Goal: Task Accomplishment & Management: Manage account settings

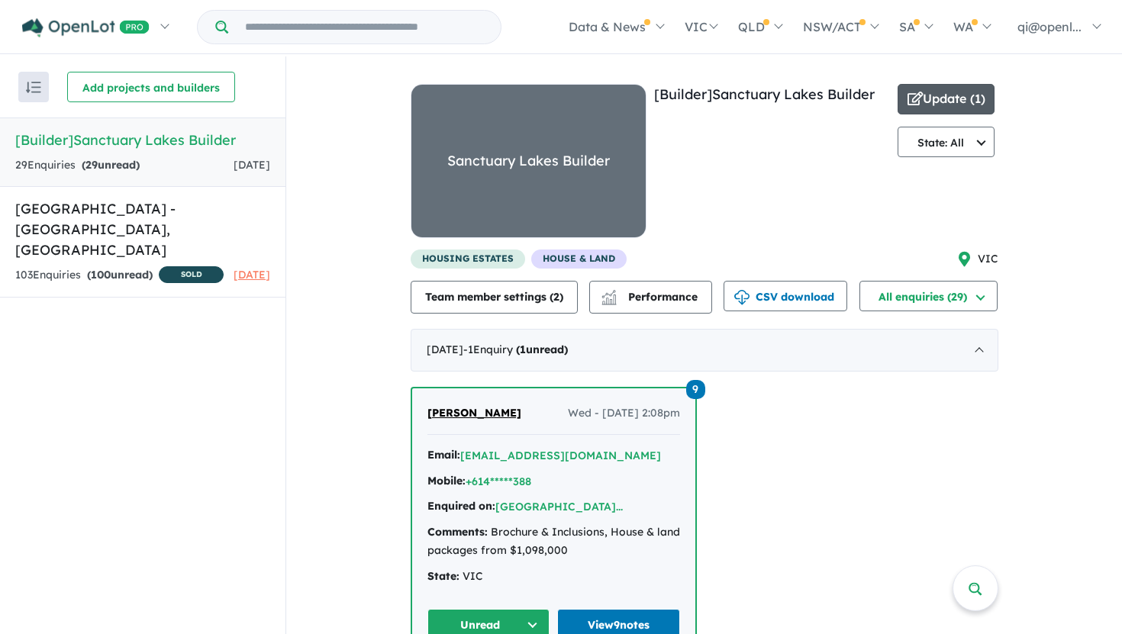
click at [926, 105] on button "Update ( 1 )" at bounding box center [946, 99] width 98 height 31
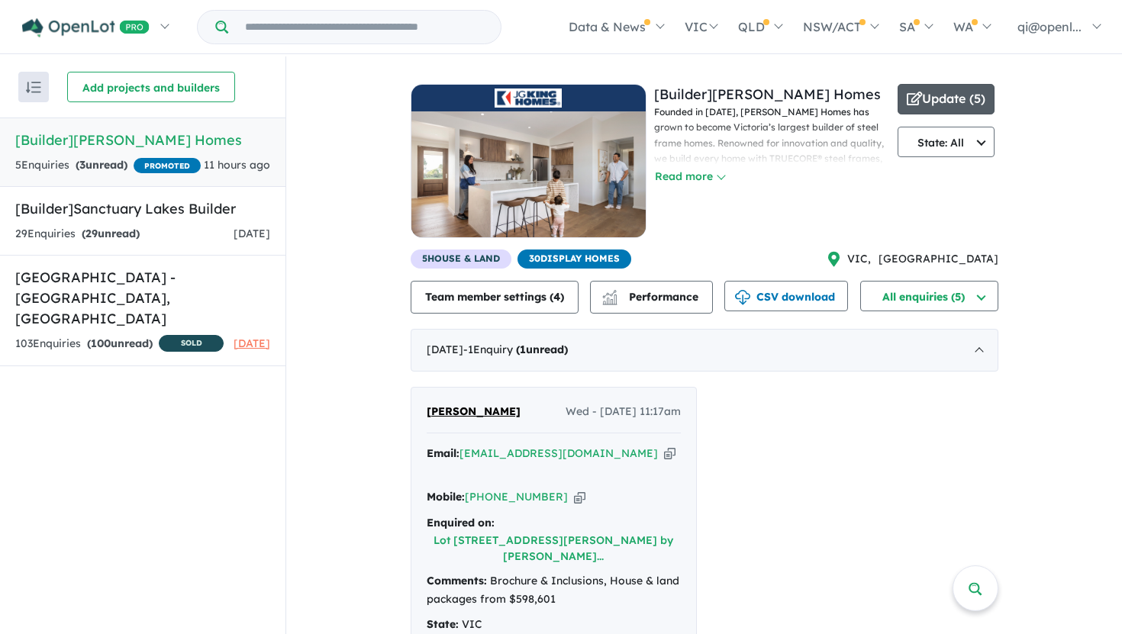
click at [951, 98] on button "Update ( 5 )" at bounding box center [946, 99] width 98 height 31
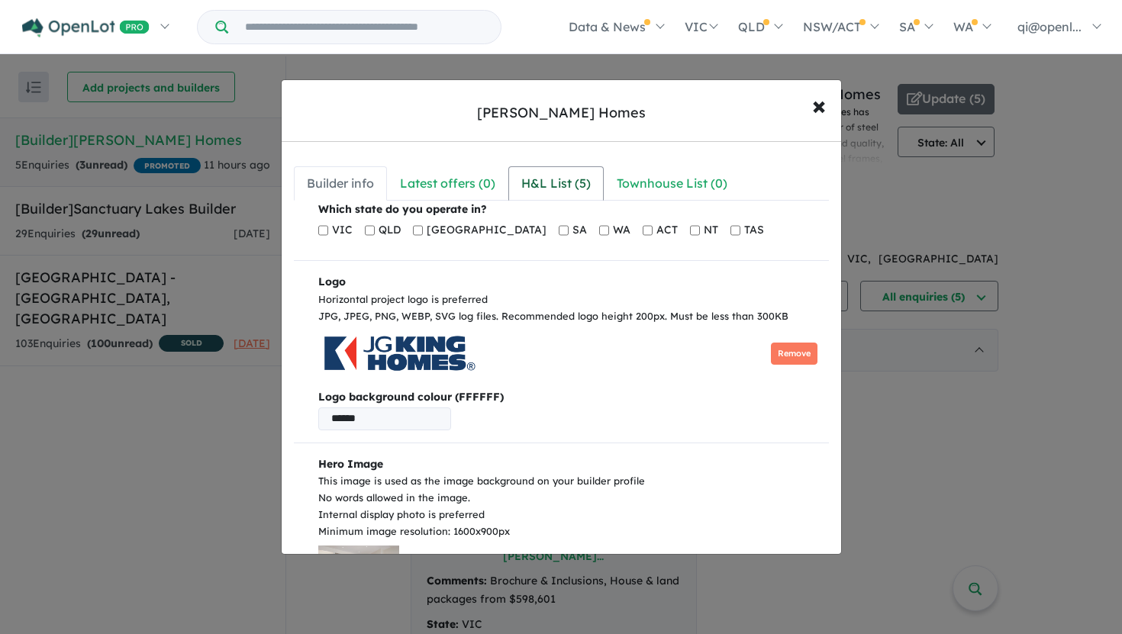
click at [519, 178] on link "H&L List ( 5 )" at bounding box center [555, 183] width 95 height 34
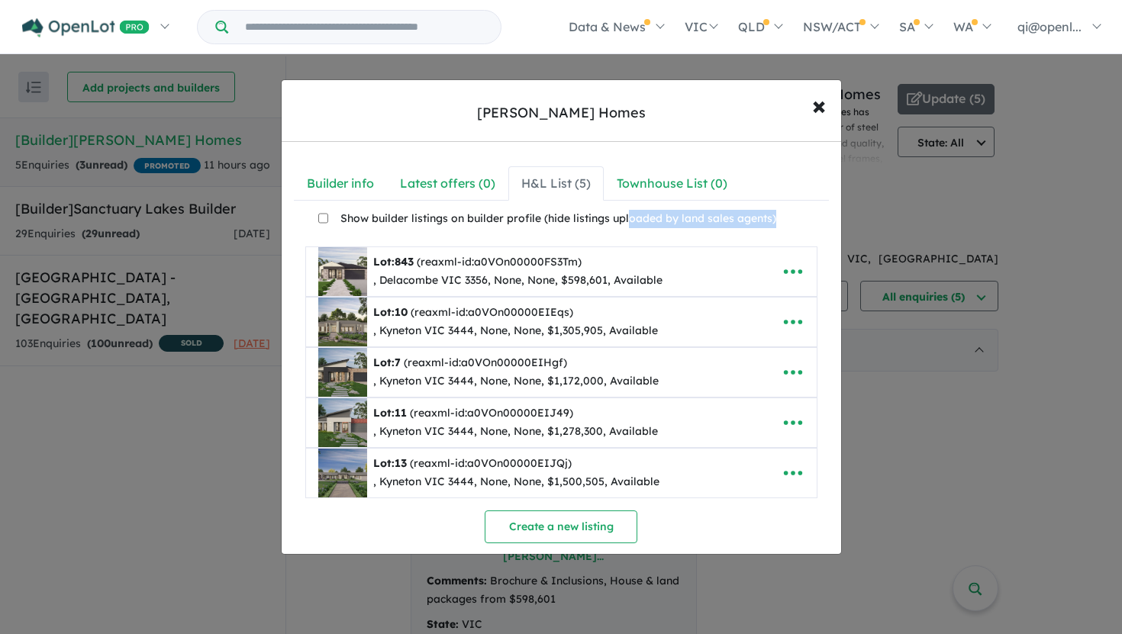
drag, startPoint x: 790, startPoint y: 220, endPoint x: 615, endPoint y: 208, distance: 175.9
click at [616, 208] on p "Show builder listings on builder profile (hide listings uploaded by land sales …" at bounding box center [567, 220] width 499 height 27
